Goal: Task Accomplishment & Management: Manage account settings

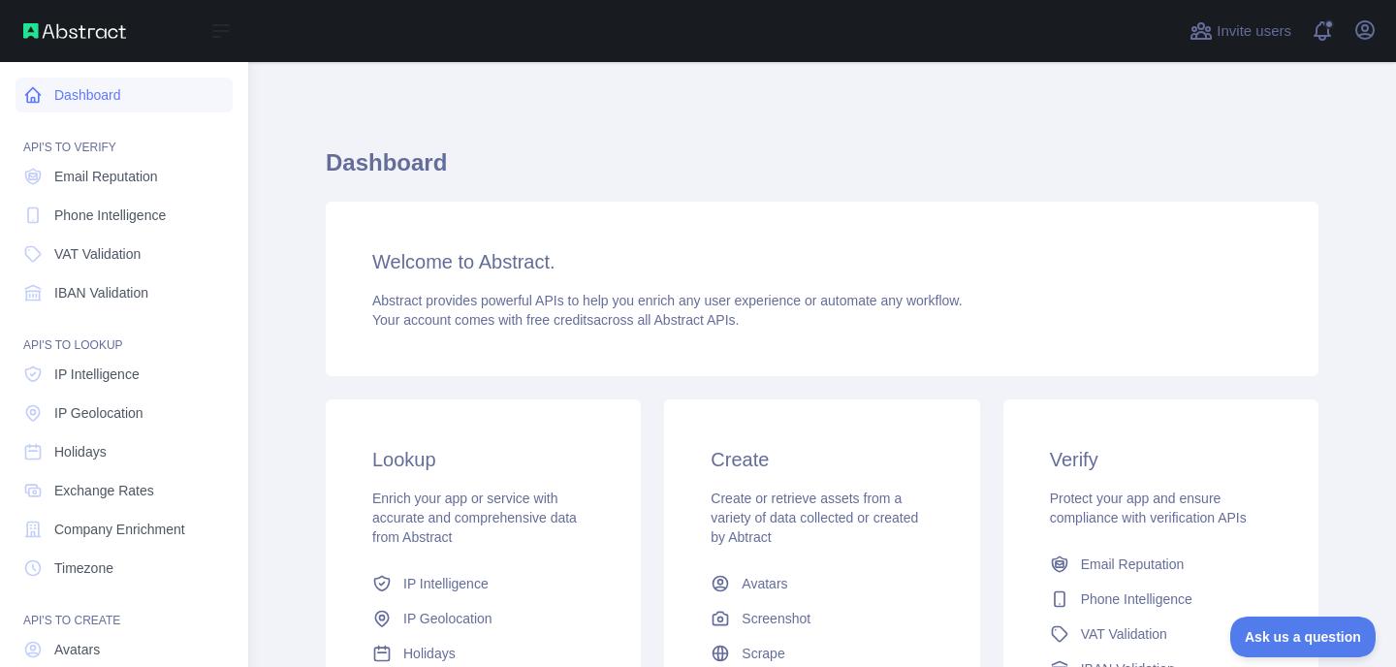
click at [96, 99] on link "Dashboard" at bounding box center [124, 95] width 217 height 35
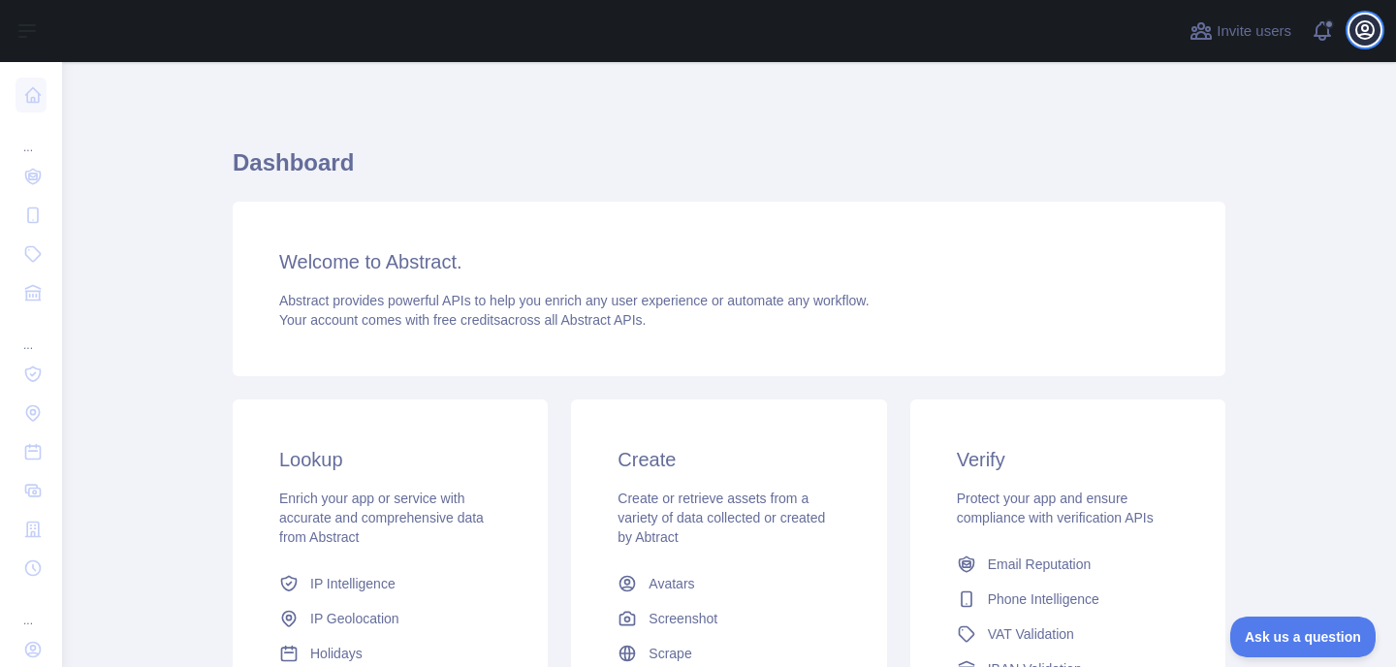
click at [1370, 24] on icon "button" at bounding box center [1365, 29] width 17 height 17
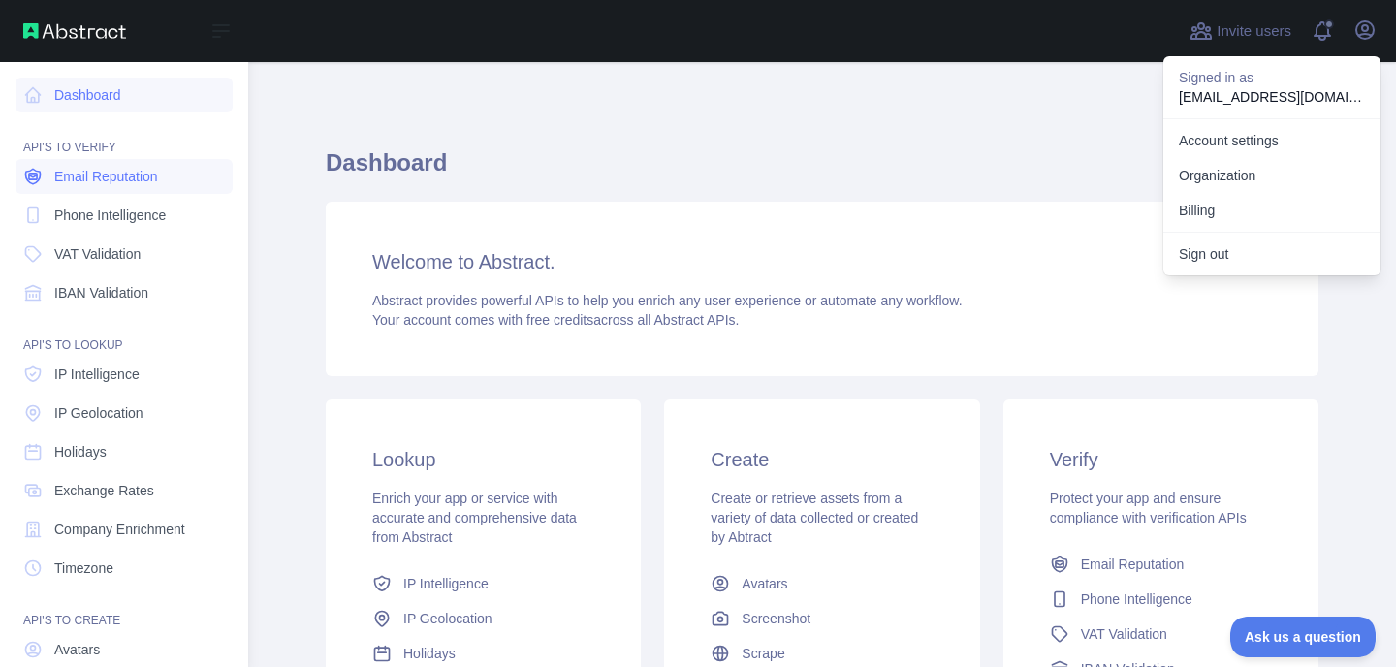
click at [48, 169] on link "Email Reputation" at bounding box center [124, 176] width 217 height 35
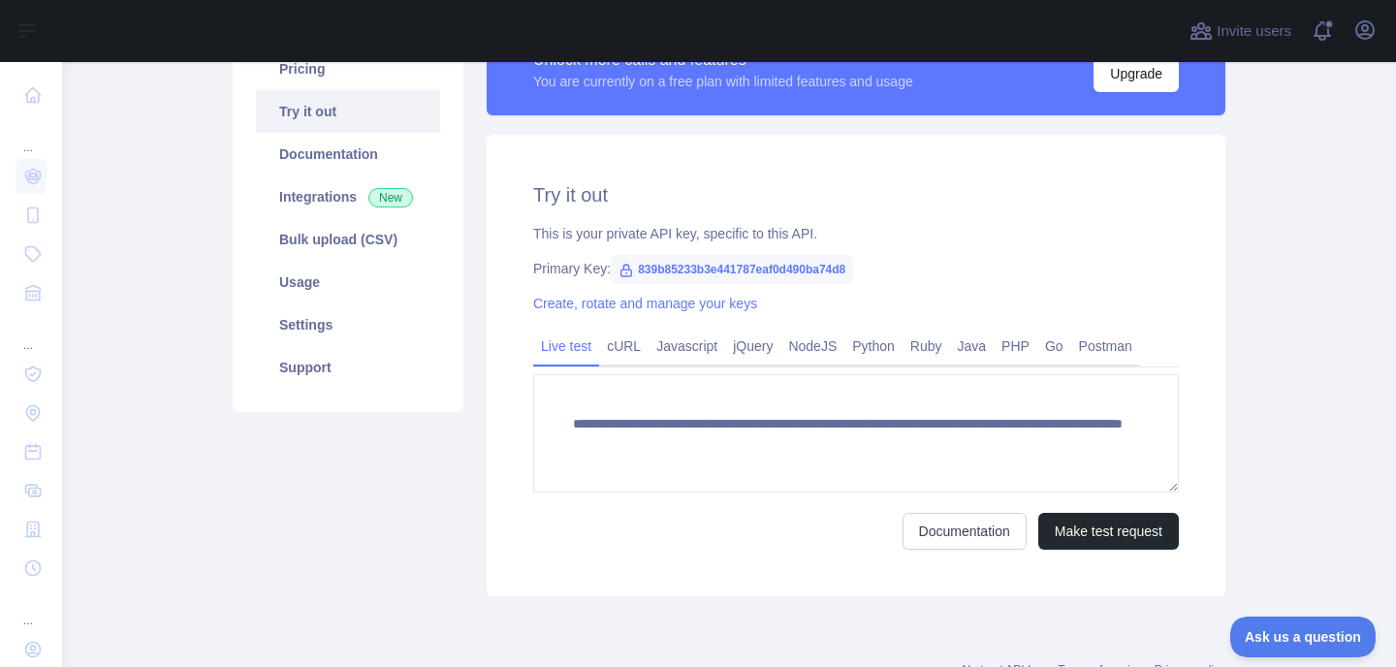
scroll to position [192, 0]
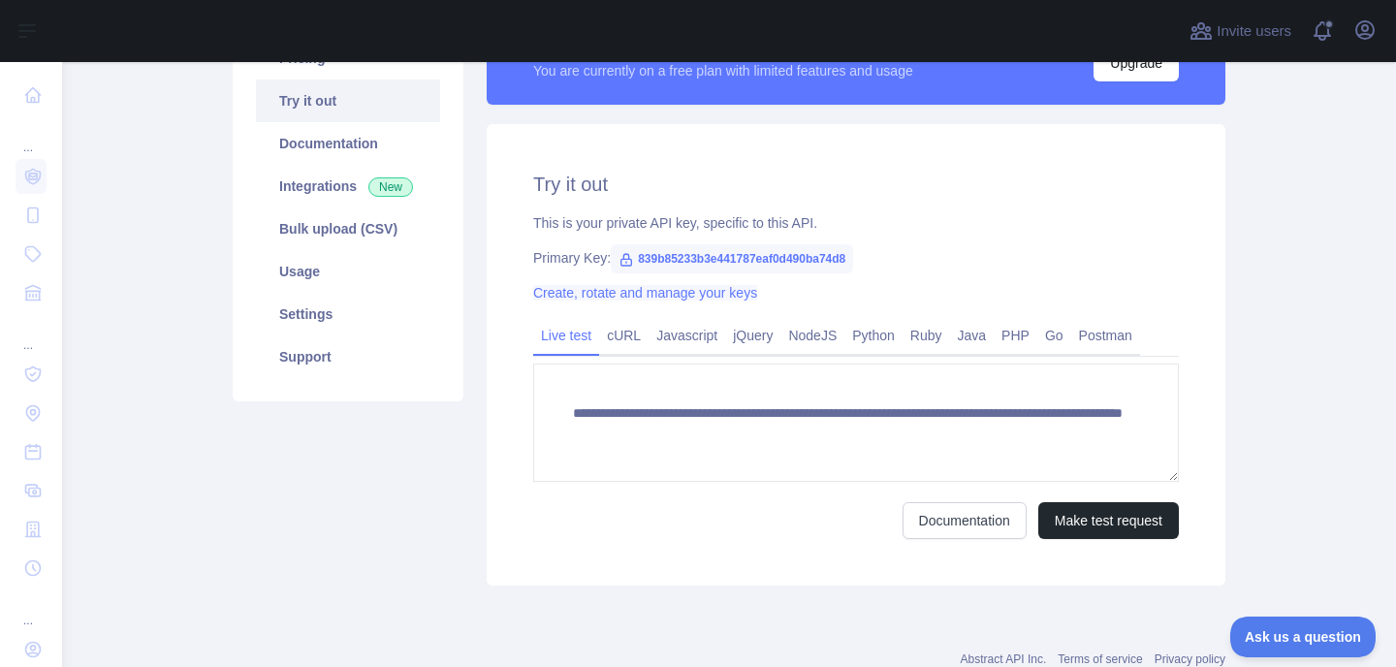
click at [630, 293] on link "Create, rotate and manage your keys" at bounding box center [645, 293] width 224 height 16
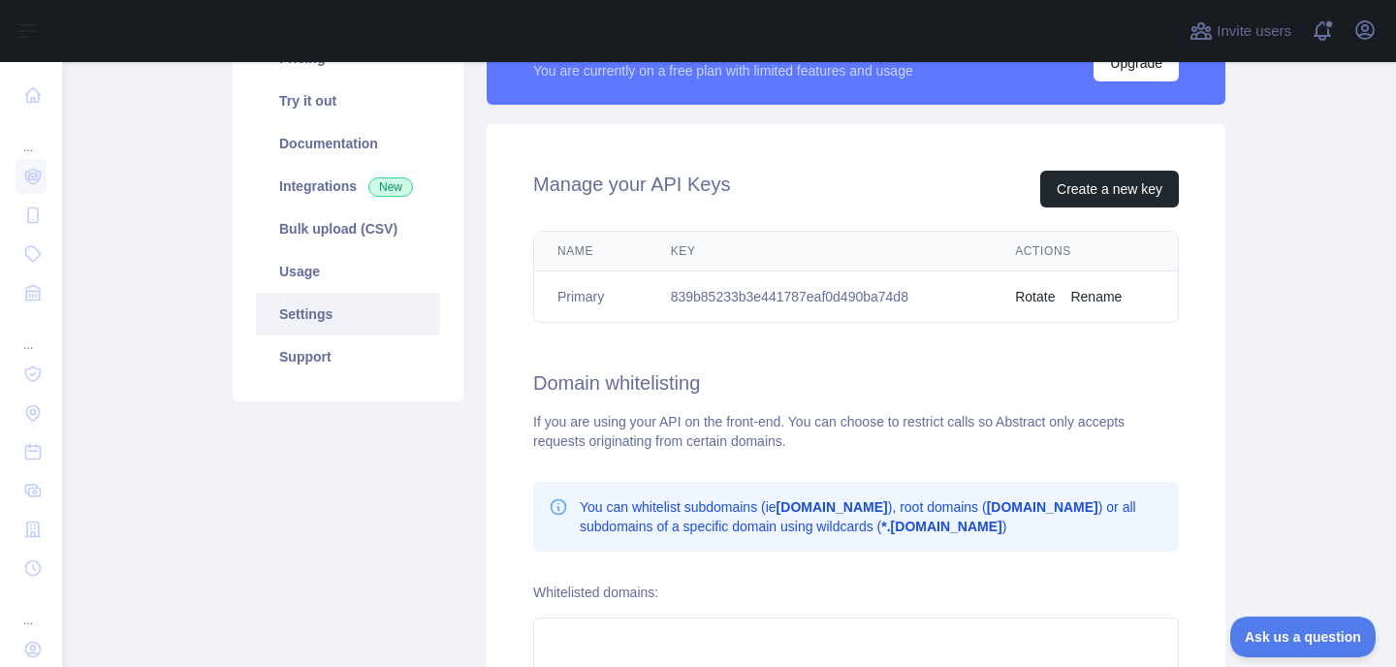
click at [1037, 302] on button "Rotate" at bounding box center [1035, 296] width 40 height 19
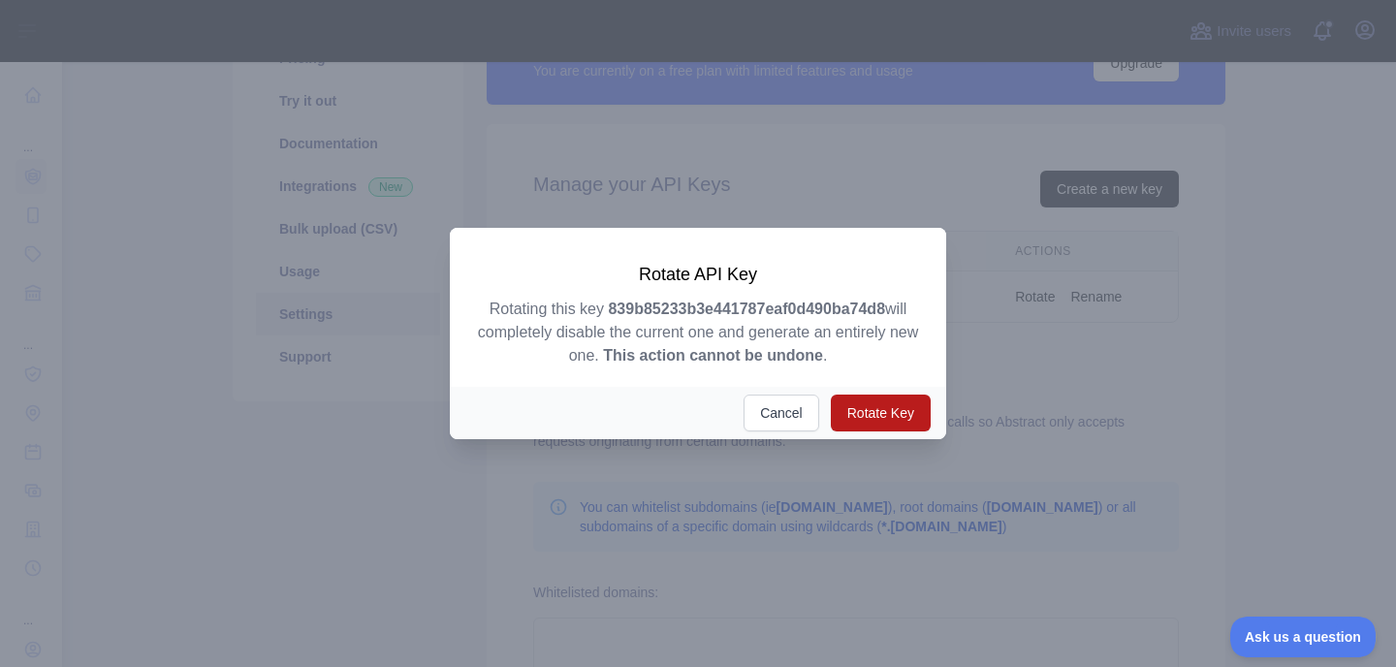
click at [871, 424] on button "Rotate Key" at bounding box center [881, 413] width 100 height 37
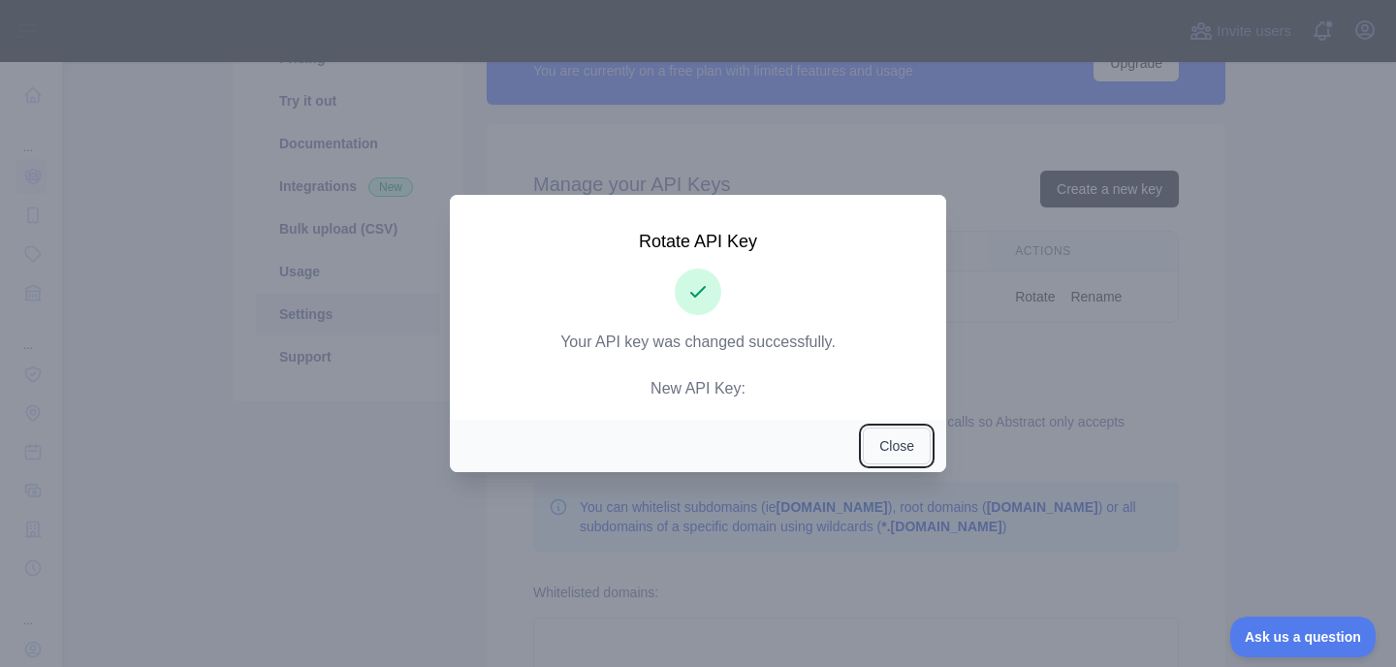
click at [897, 452] on button "Close" at bounding box center [897, 446] width 68 height 37
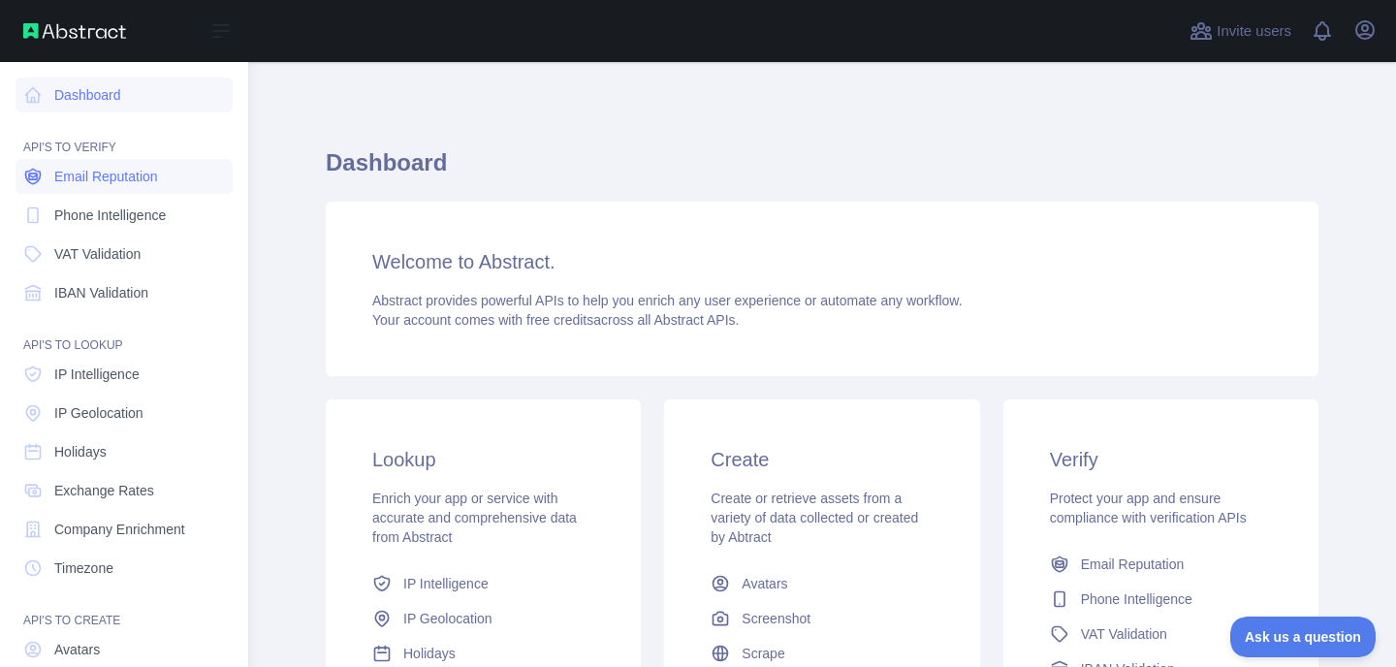
click at [60, 177] on span "Email Reputation" at bounding box center [106, 176] width 104 height 19
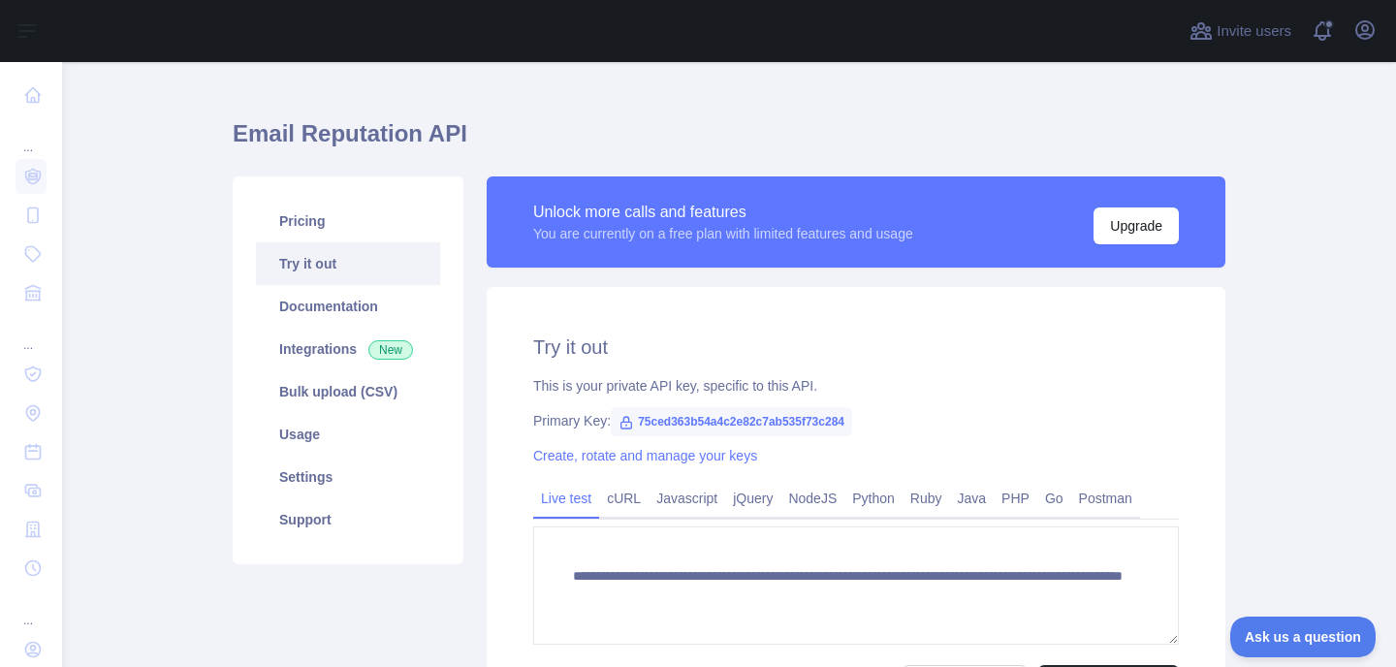
scroll to position [31, 0]
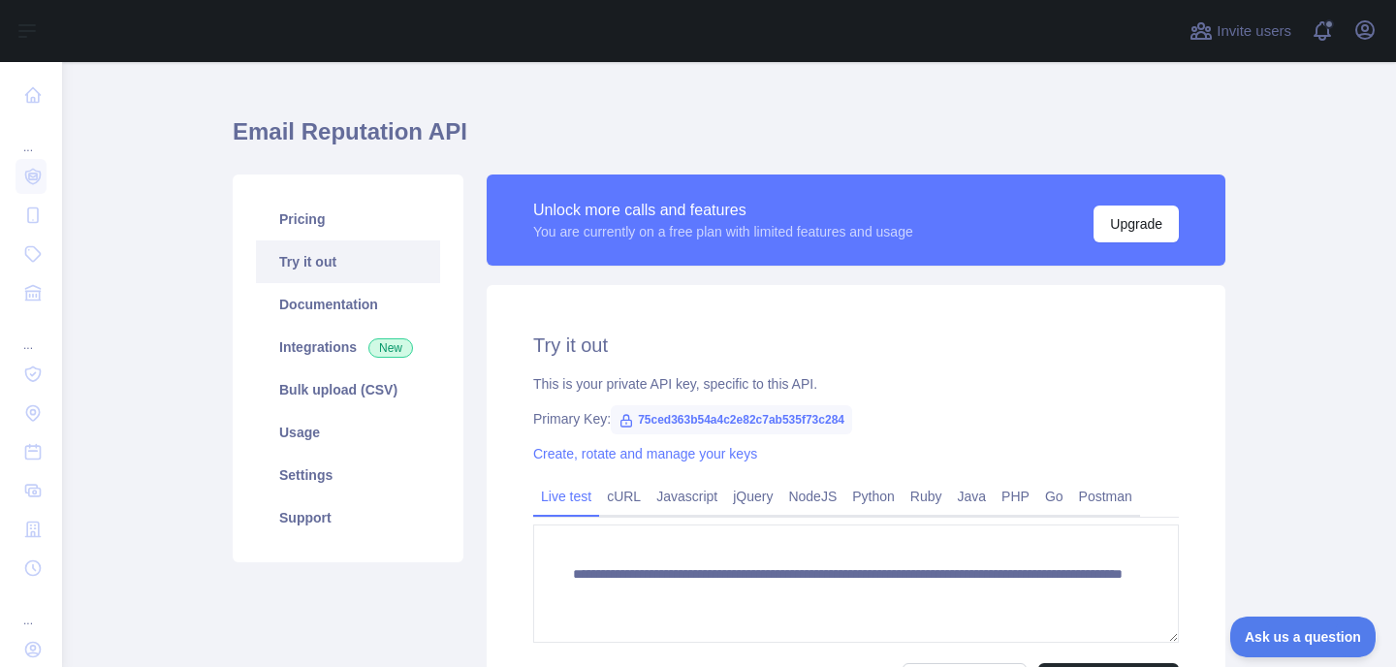
click at [852, 422] on span "75ced363b54a4c2e82c7ab535f73c284" at bounding box center [731, 419] width 241 height 29
click at [852, 420] on span "75ced363b54a4c2e82c7ab535f73c284" at bounding box center [731, 419] width 241 height 29
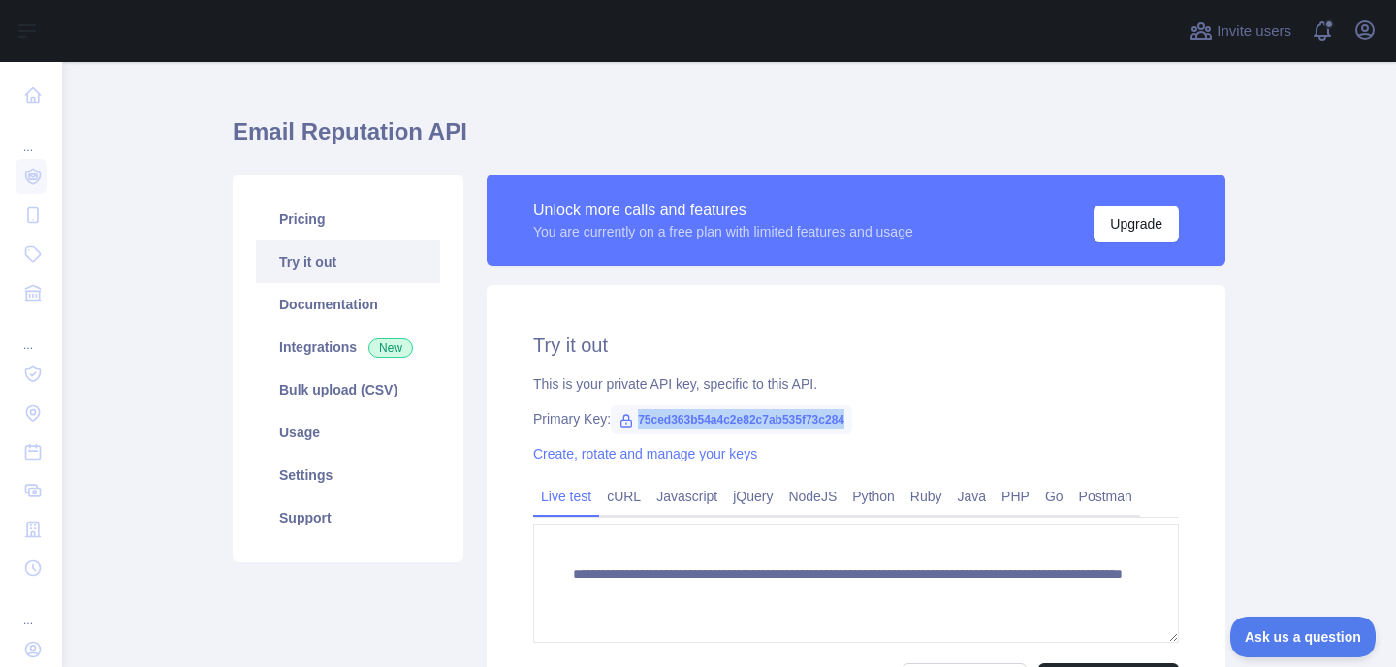
click at [699, 420] on span "75ced363b54a4c2e82c7ab535f73c284" at bounding box center [731, 419] width 241 height 29
